Goal: Browse casually

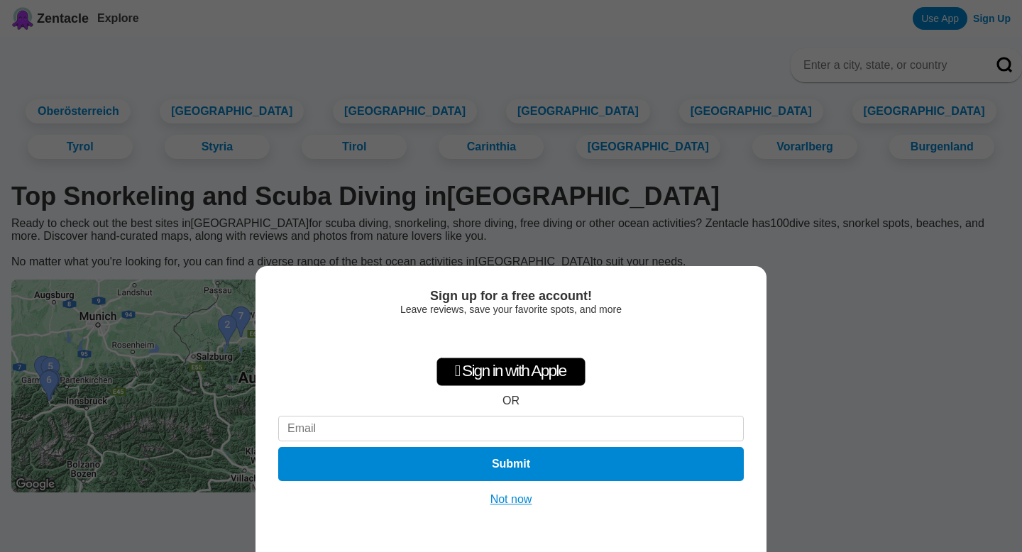
click at [520, 507] on div "Sign up for a free account! Leave reviews, save your favorite spots, and more …" at bounding box center [511, 409] width 511 height 286
click at [520, 497] on button "Not now" at bounding box center [511, 500] width 50 height 14
